Goal: Information Seeking & Learning: Learn about a topic

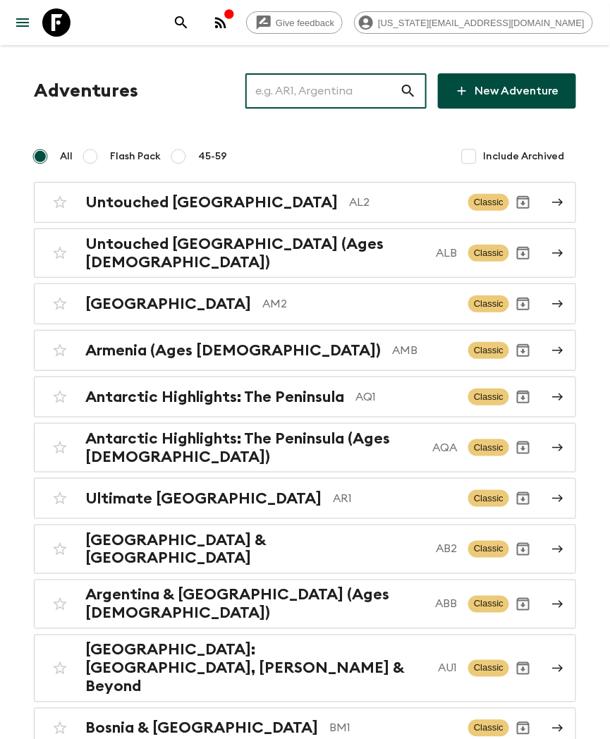
click at [353, 85] on input "text" at bounding box center [322, 90] width 154 height 39
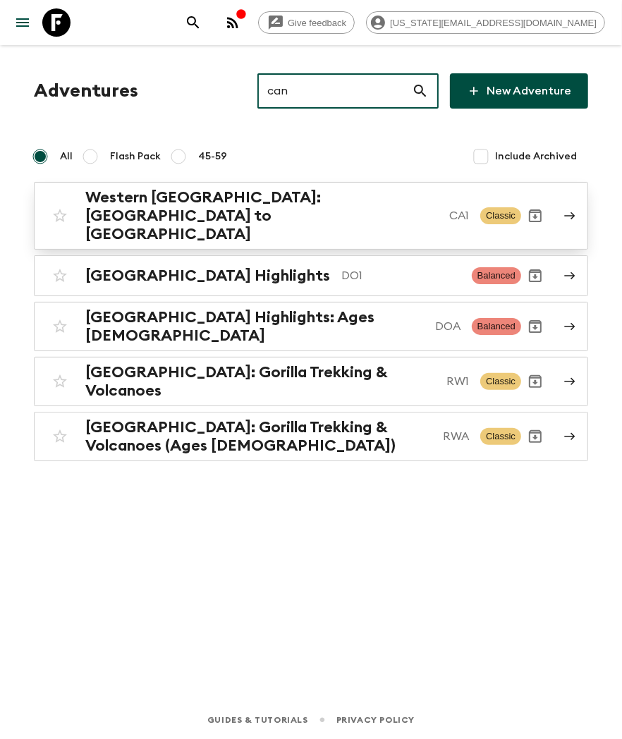
type input "can"
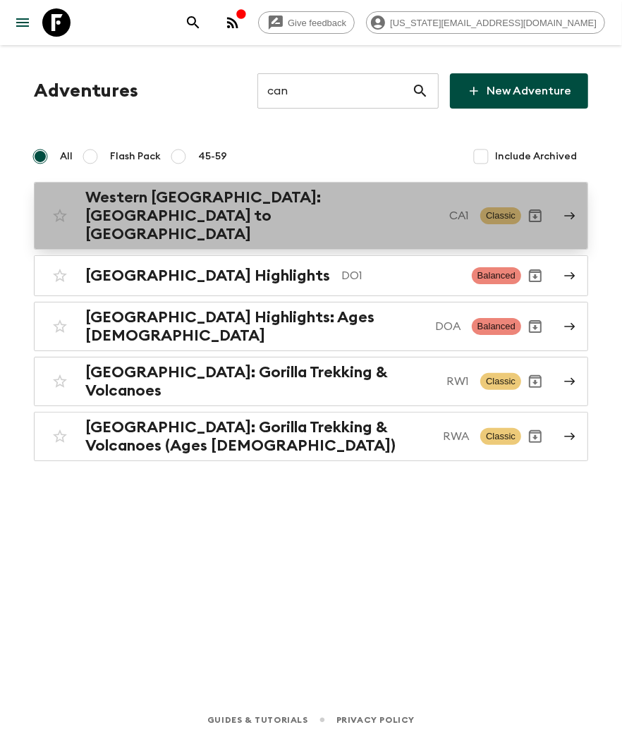
click at [216, 213] on div "[GEOGRAPHIC_DATA]: [GEOGRAPHIC_DATA] to [GEOGRAPHIC_DATA] [GEOGRAPHIC_DATA] Cla…" at bounding box center [283, 215] width 475 height 55
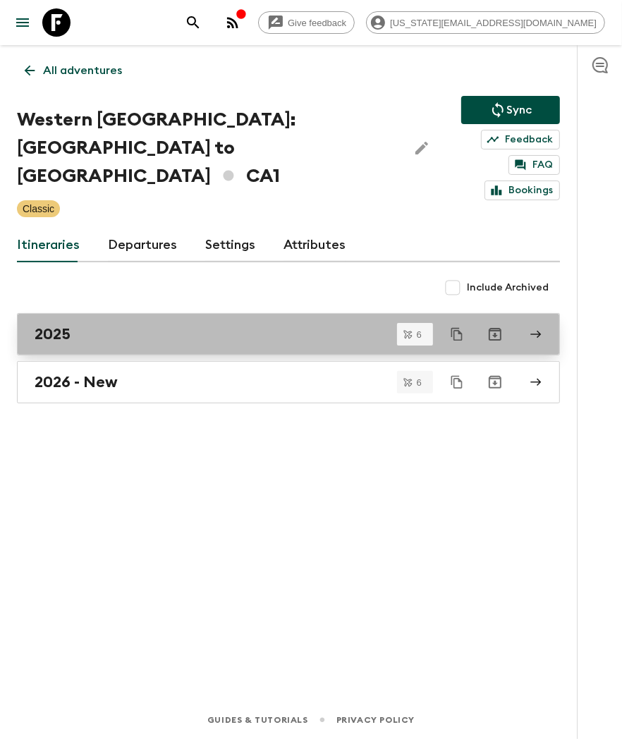
click at [116, 325] on div "2025" at bounding box center [275, 334] width 481 height 18
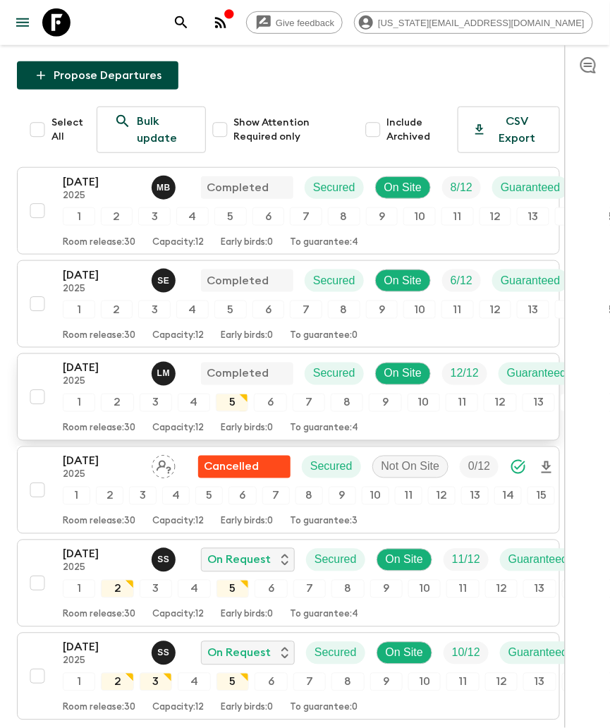
scroll to position [180, 0]
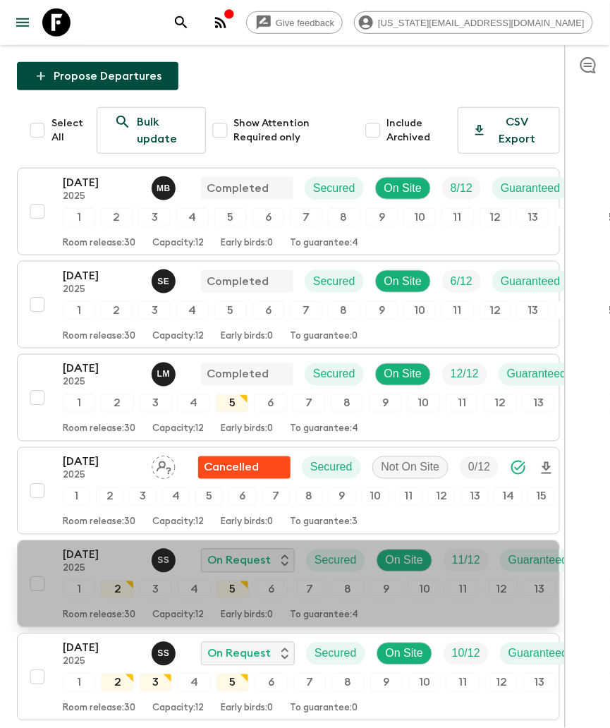
click at [78, 563] on p "2025" at bounding box center [102, 568] width 78 height 11
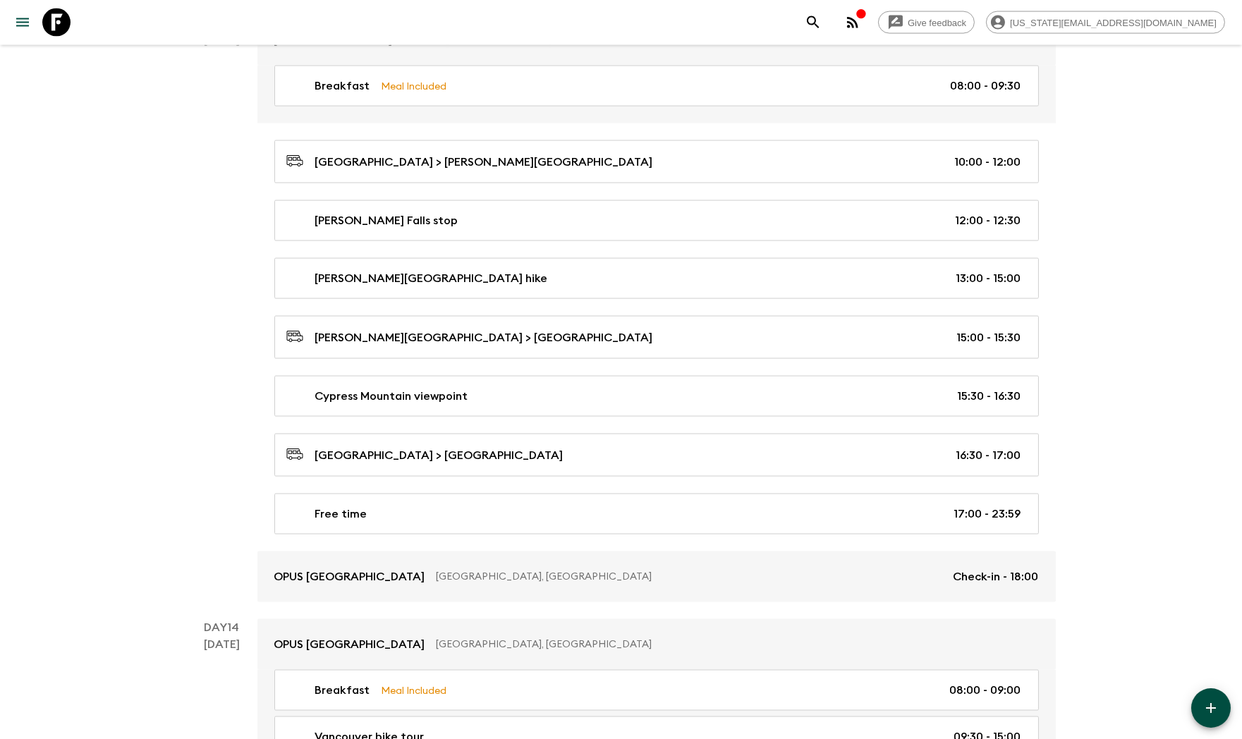
scroll to position [4750, 0]
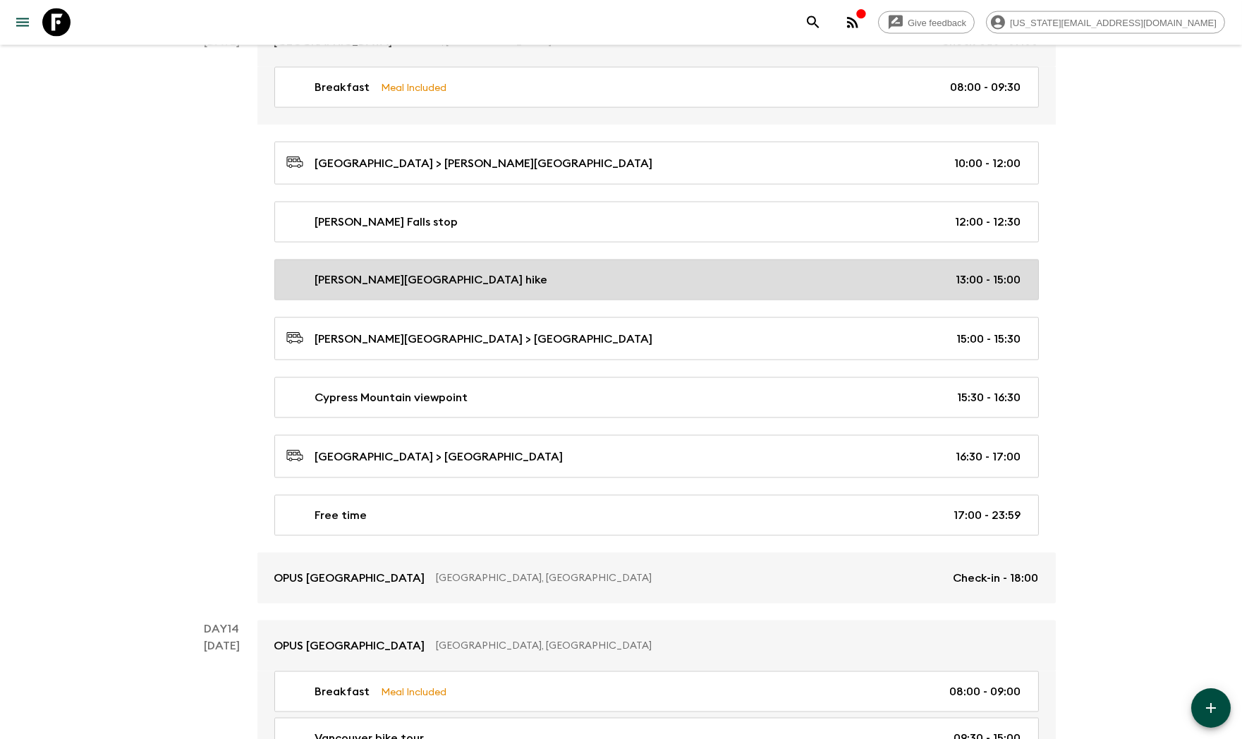
click at [443, 288] on div "[PERSON_NAME][GEOGRAPHIC_DATA] hike 13:00 - 15:00" at bounding box center [653, 279] width 735 height 17
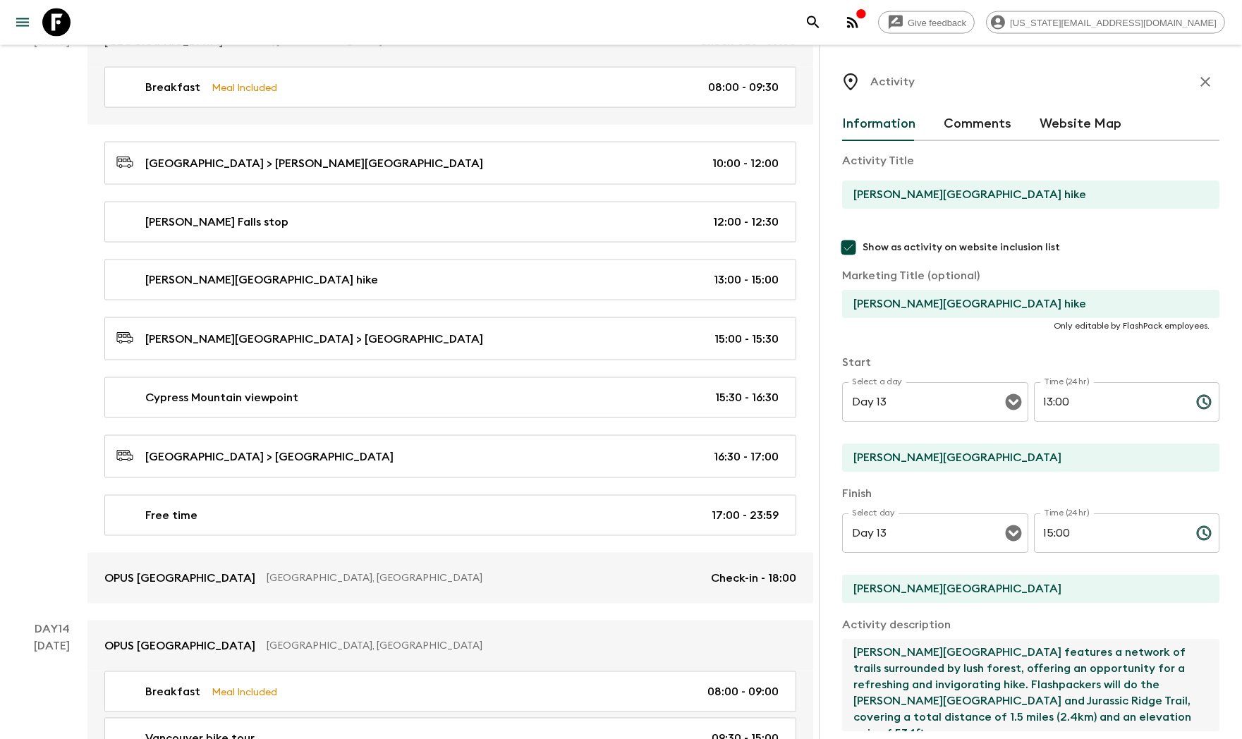
drag, startPoint x: 1144, startPoint y: 686, endPoint x: 1075, endPoint y: 687, distance: 68.4
click at [621, 687] on textarea "[PERSON_NAME][GEOGRAPHIC_DATA] features a network of trails surrounded by lush …" at bounding box center [1025, 685] width 366 height 92
click at [621, 649] on textarea "[PERSON_NAME][GEOGRAPHIC_DATA] features a network of trails surrounded by lush …" at bounding box center [1025, 685] width 366 height 92
drag, startPoint x: 914, startPoint y: 651, endPoint x: 818, endPoint y: 649, distance: 95.9
click at [621, 649] on div "Activity Information Comments Website Map Activity Title [PERSON_NAME][GEOGRAPH…" at bounding box center [1030, 414] width 423 height 739
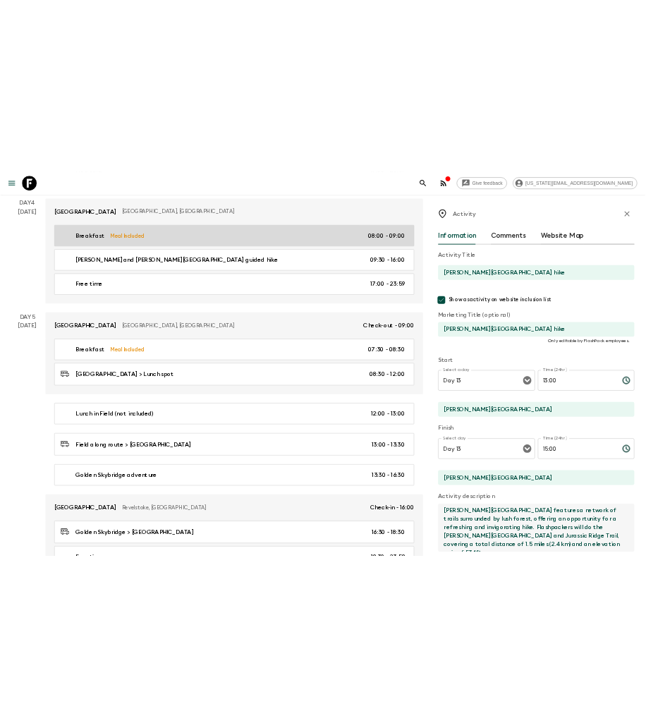
scroll to position [1011, 0]
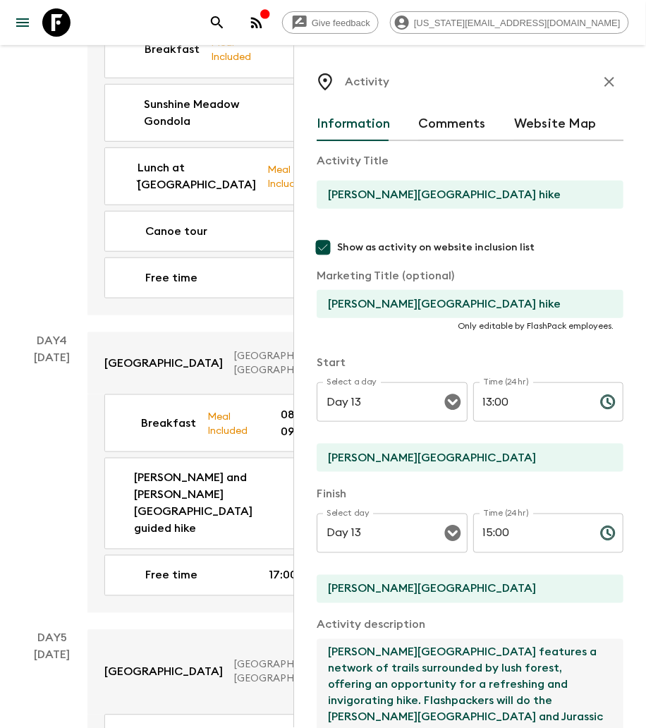
click at [601, 87] on icon "button" at bounding box center [609, 81] width 17 height 17
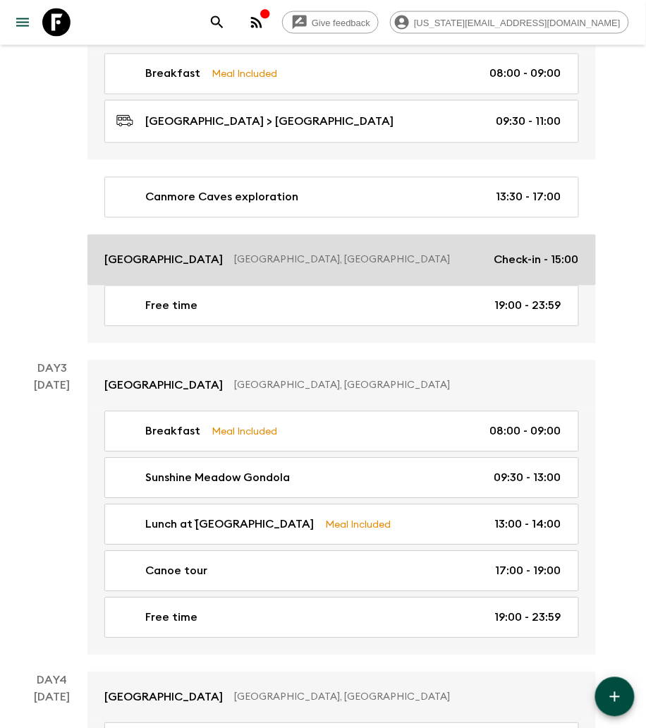
scroll to position [491, 0]
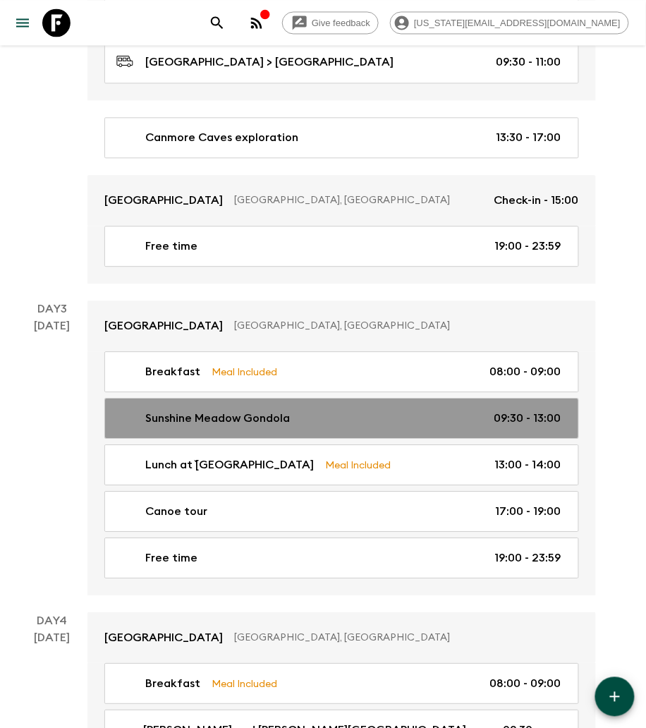
click at [209, 410] on p "Sunshine Meadow Gondola" at bounding box center [217, 418] width 145 height 17
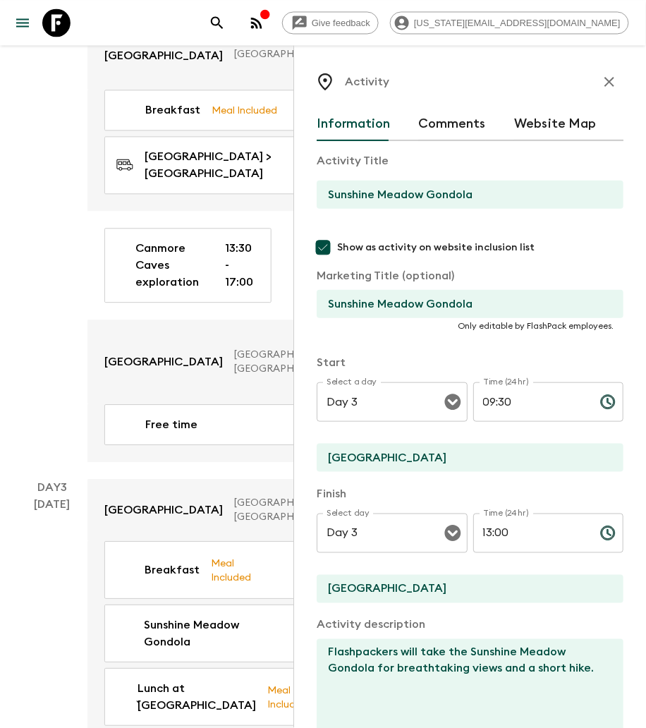
click at [63, 415] on div "[DATE]" at bounding box center [53, 242] width 36 height 440
click at [605, 86] on icon "button" at bounding box center [609, 81] width 17 height 17
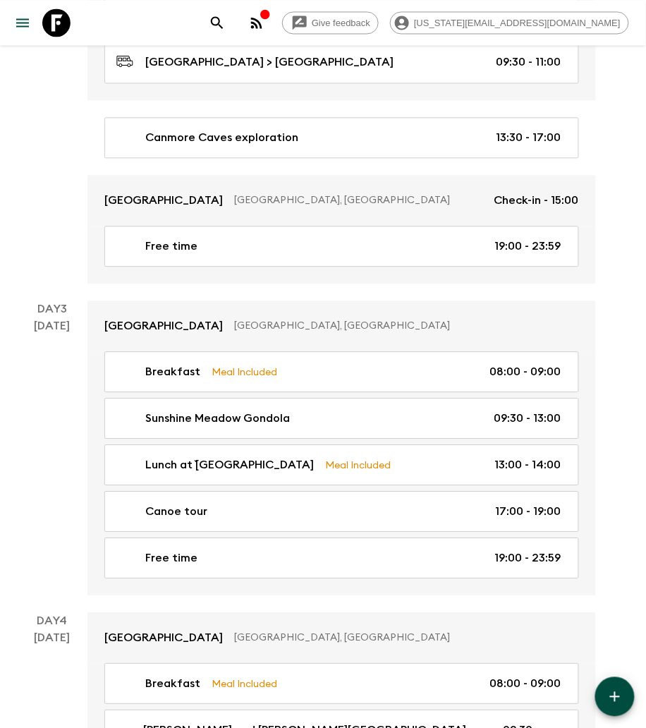
scroll to position [623, 0]
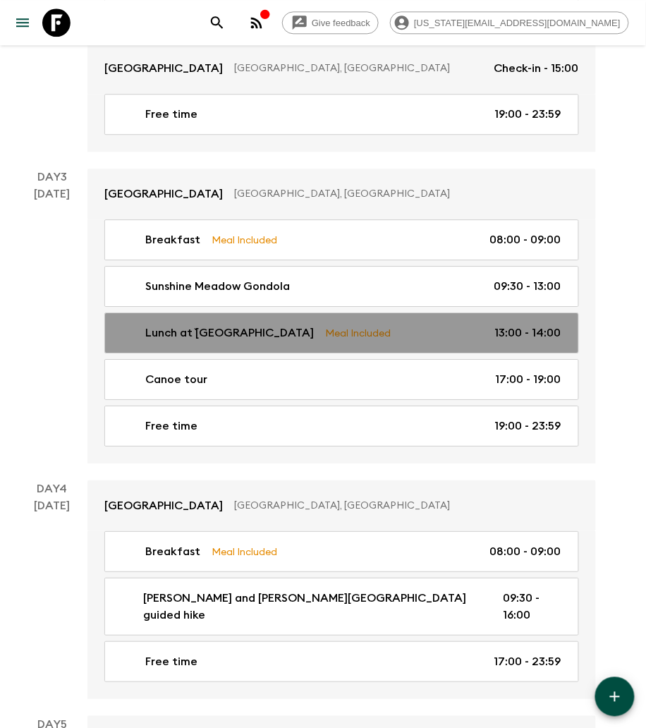
click at [192, 312] on link "Lunch at `[GEOGRAPHIC_DATA] Meal Included 13:00 - 14:00" at bounding box center [341, 332] width 474 height 41
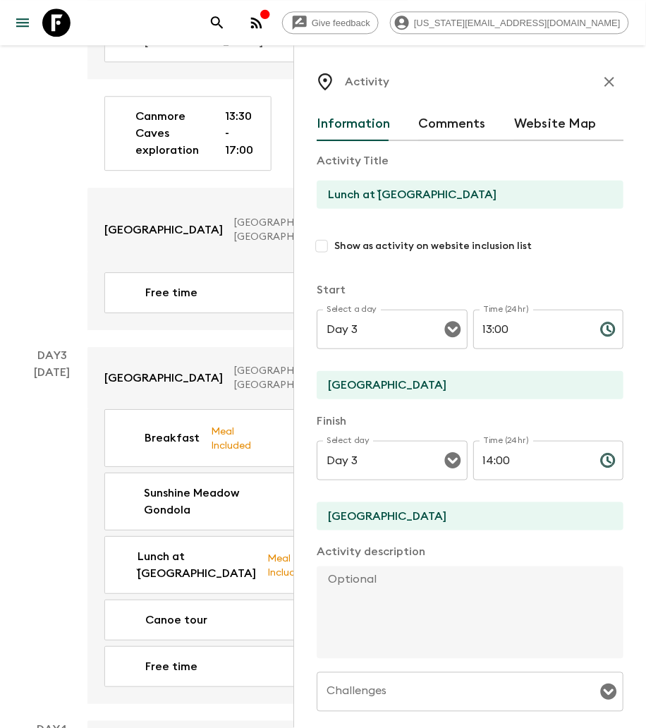
click at [35, 300] on div "[DATE]" at bounding box center [53, 110] width 36 height 440
click at [604, 82] on icon "button" at bounding box center [609, 82] width 10 height 10
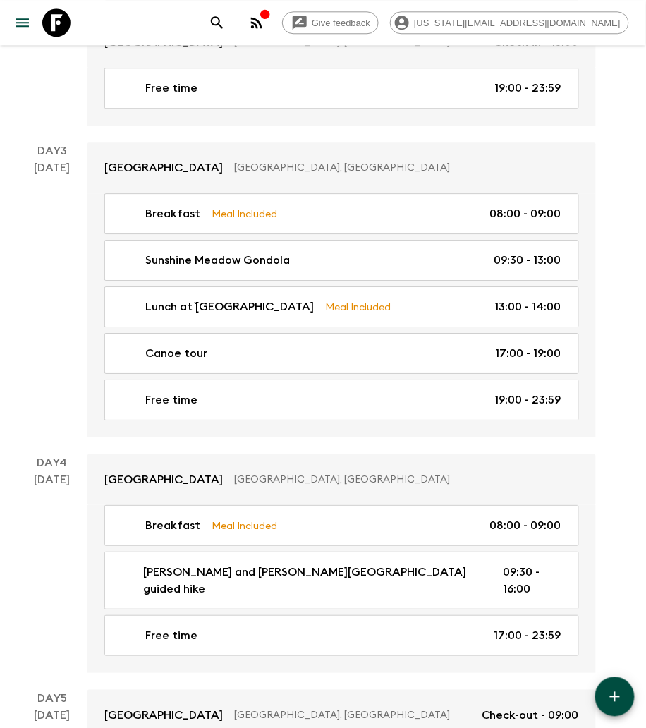
scroll to position [649, 0]
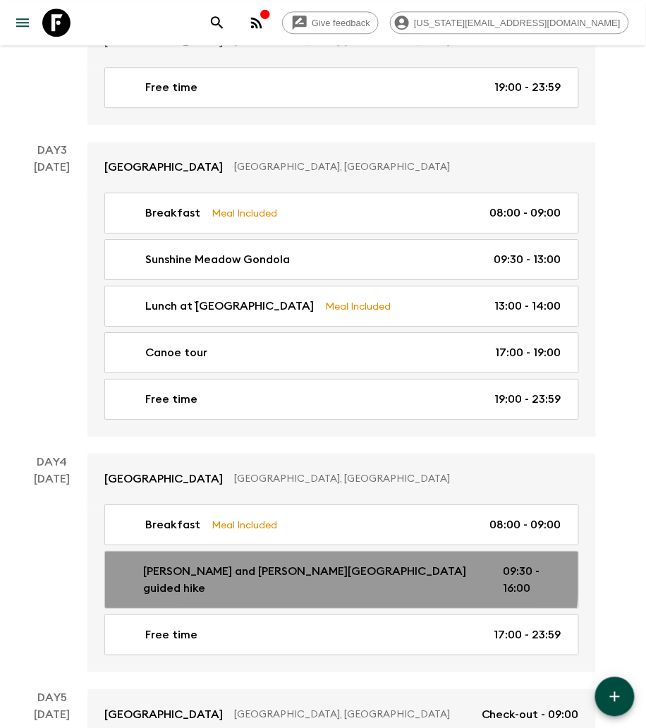
click at [254, 563] on p "[PERSON_NAME] and [PERSON_NAME][GEOGRAPHIC_DATA] guided hike" at bounding box center [312, 580] width 338 height 34
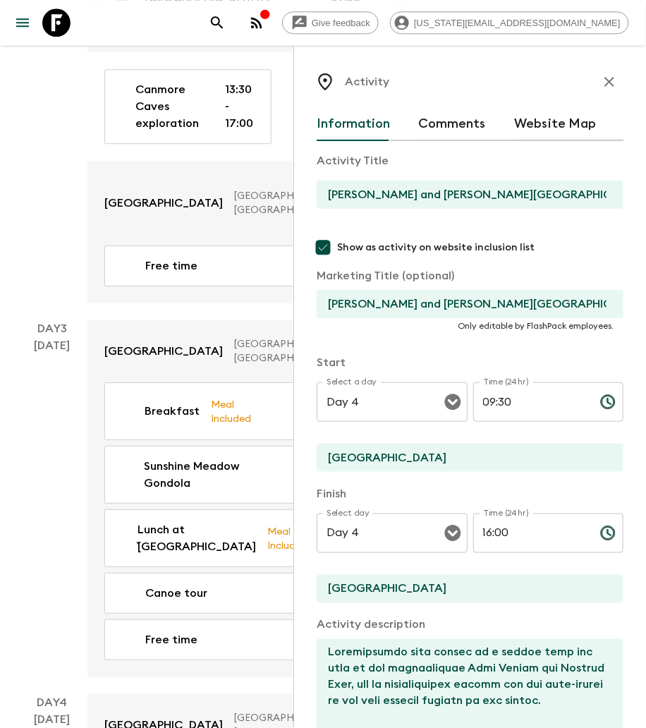
click at [419, 190] on input "[PERSON_NAME] and [PERSON_NAME][GEOGRAPHIC_DATA] guided hike" at bounding box center [464, 194] width 295 height 28
click at [601, 79] on icon "button" at bounding box center [609, 81] width 17 height 17
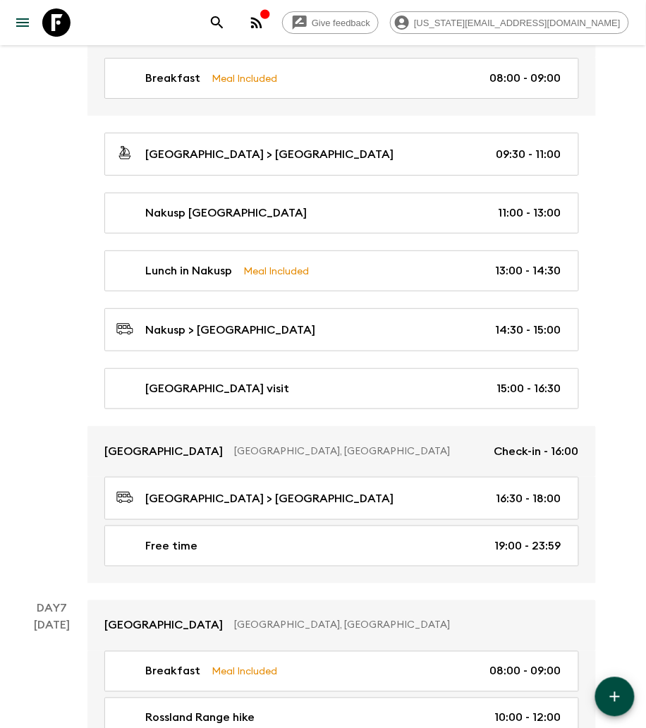
scroll to position [1858, 0]
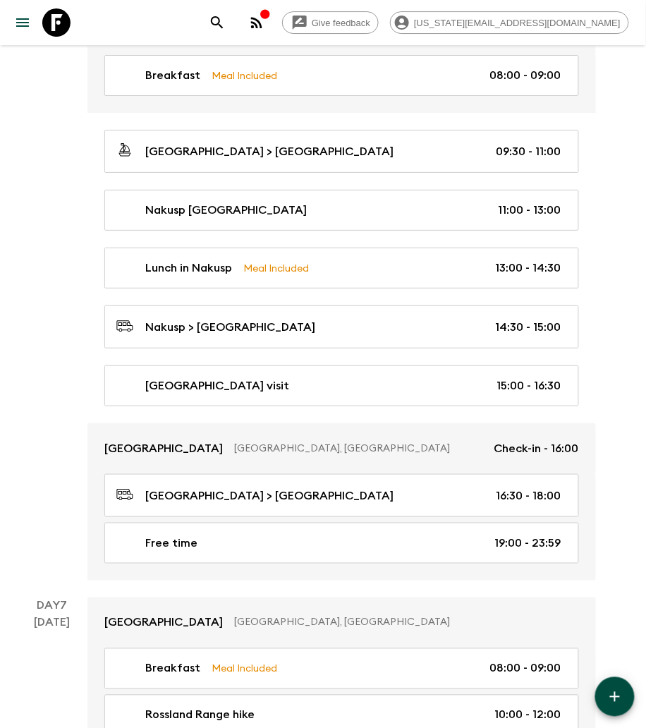
click at [192, 377] on p "[GEOGRAPHIC_DATA] visit" at bounding box center [217, 385] width 144 height 17
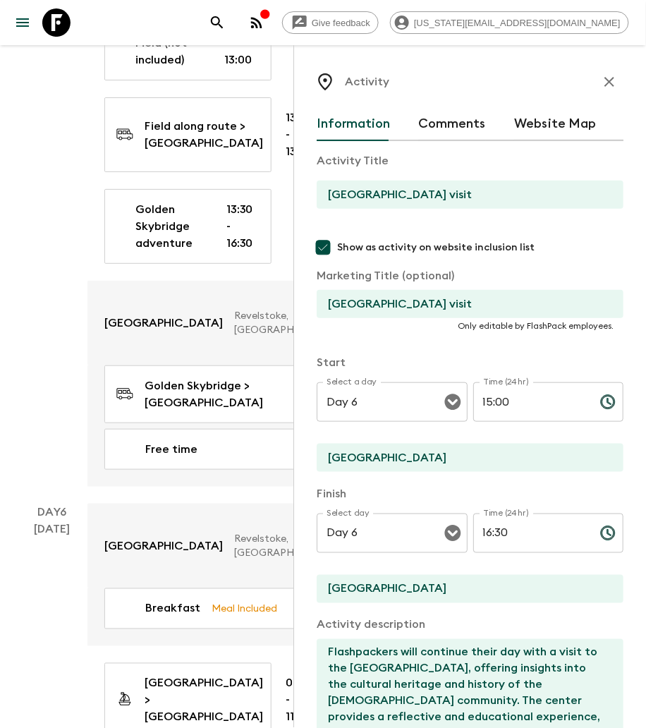
click at [403, 195] on input "[GEOGRAPHIC_DATA] visit" at bounding box center [464, 194] width 295 height 28
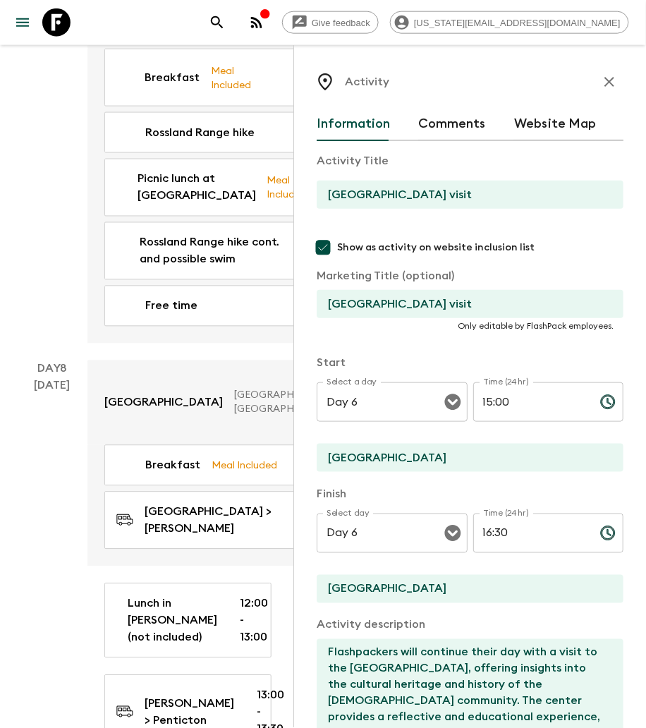
scroll to position [3505, 0]
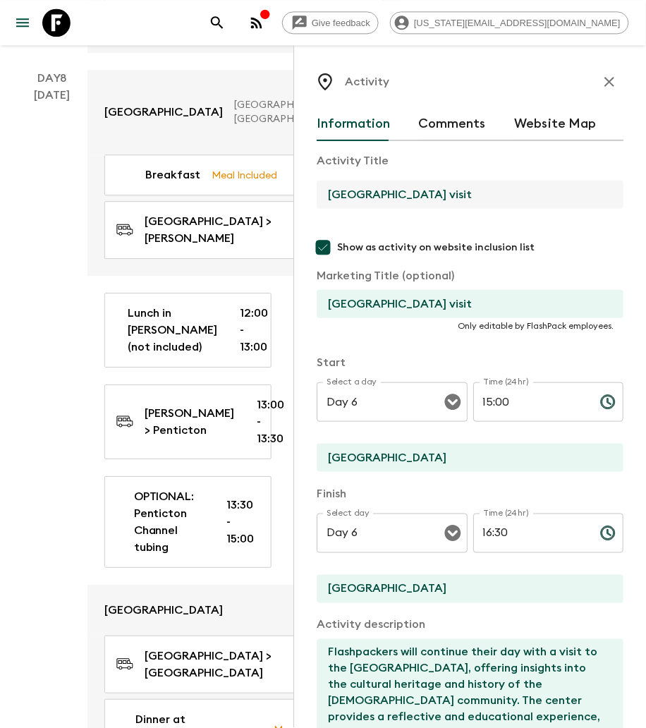
drag, startPoint x: 601, startPoint y: 80, endPoint x: 572, endPoint y: 89, distance: 29.7
click at [601, 80] on icon "button" at bounding box center [609, 81] width 17 height 17
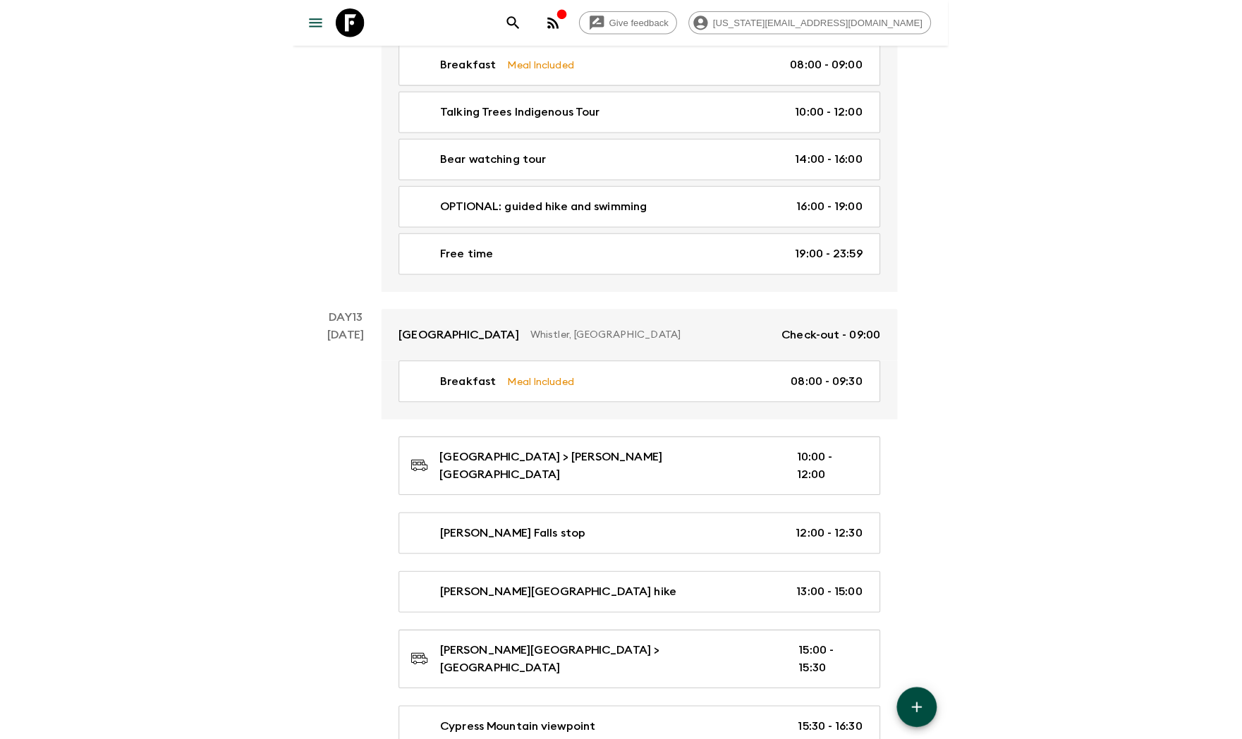
scroll to position [4538, 0]
